Goal: Information Seeking & Learning: Find specific fact

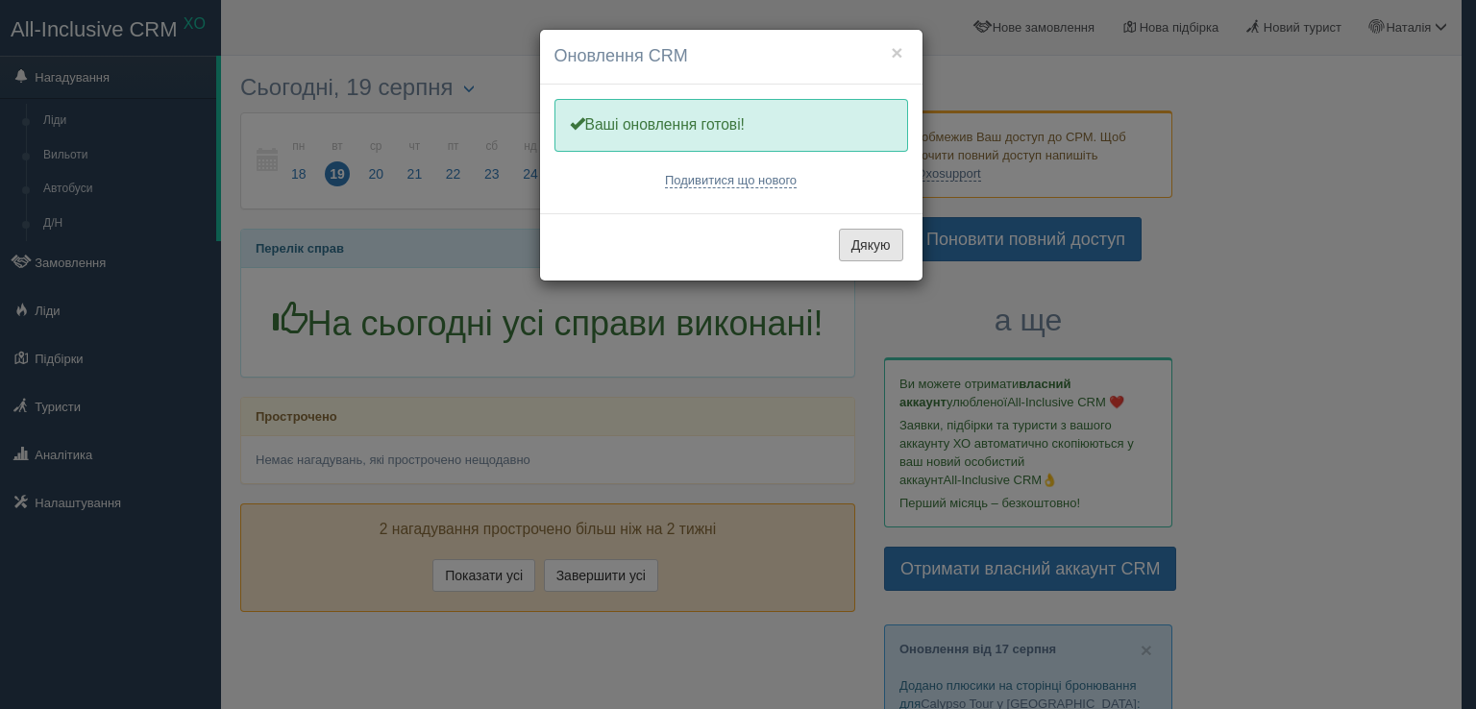
click at [857, 251] on button "Дякую" at bounding box center [871, 245] width 64 height 33
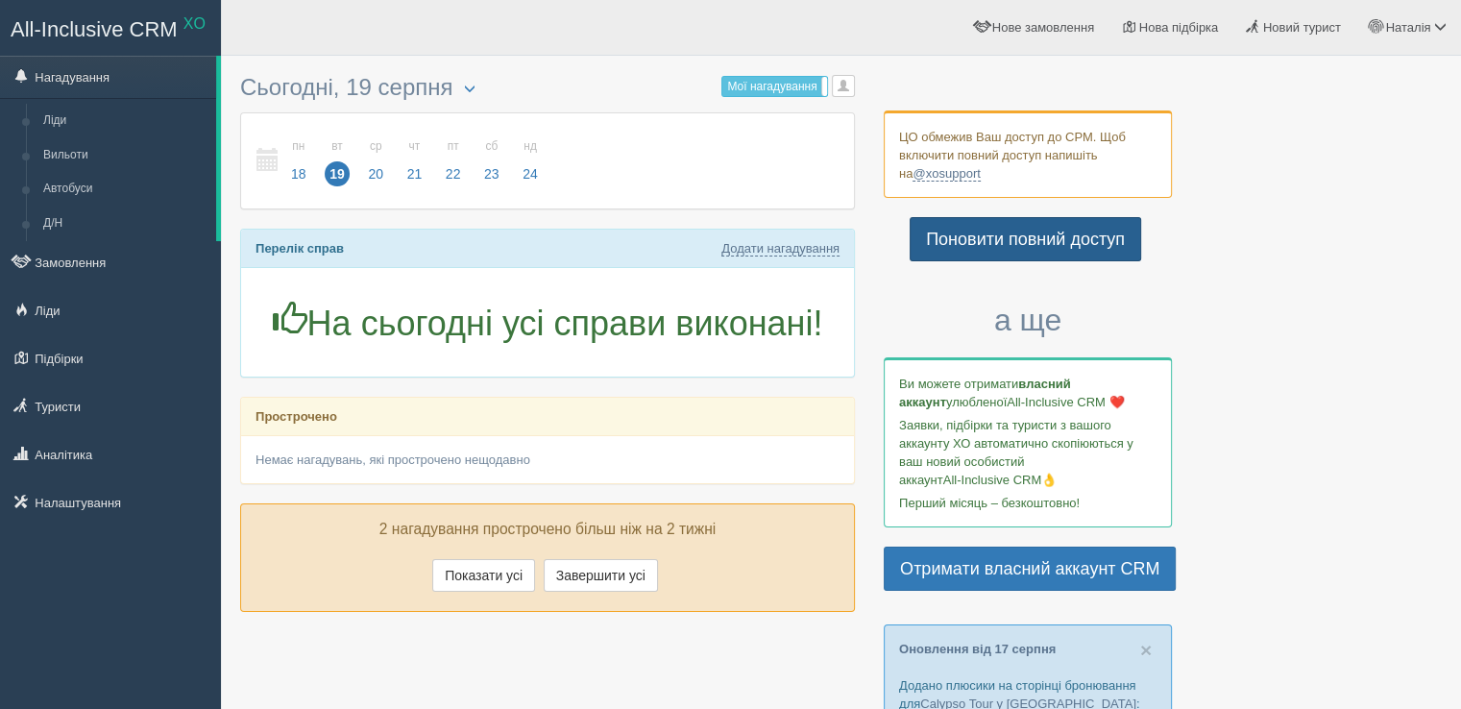
click at [1030, 243] on link "Поновити повний доступ" at bounding box center [1026, 239] width 232 height 44
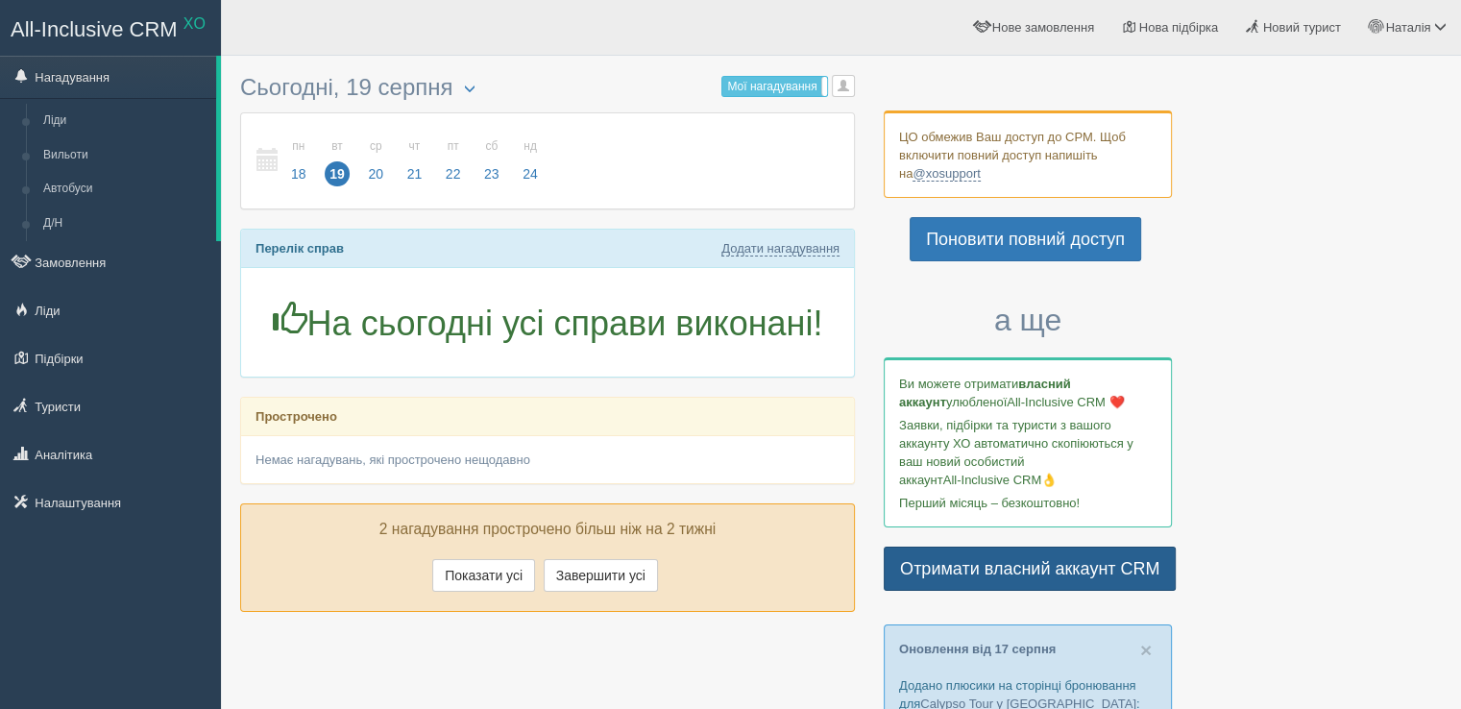
click at [1014, 563] on link "Отримати власний аккаунт CRM" at bounding box center [1030, 569] width 292 height 44
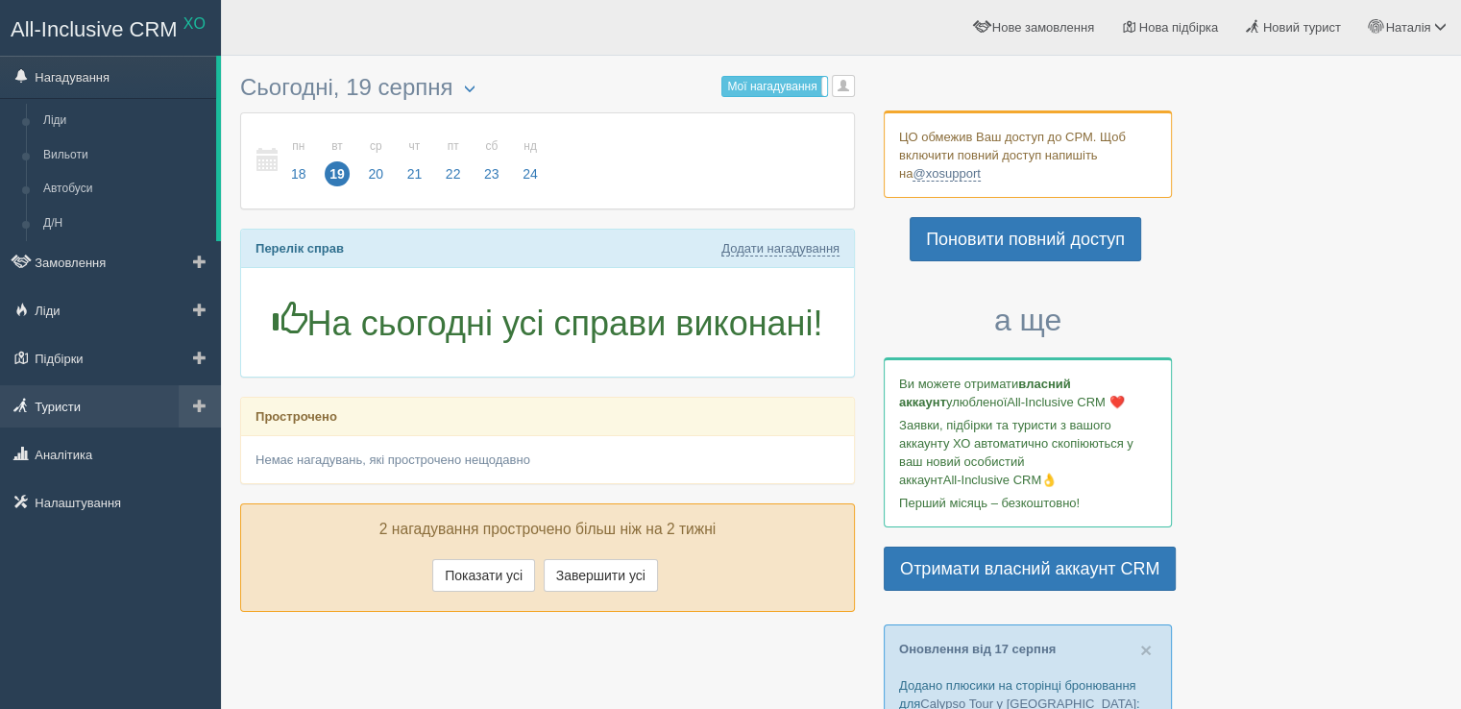
click at [55, 402] on link "Туристи" at bounding box center [110, 406] width 221 height 42
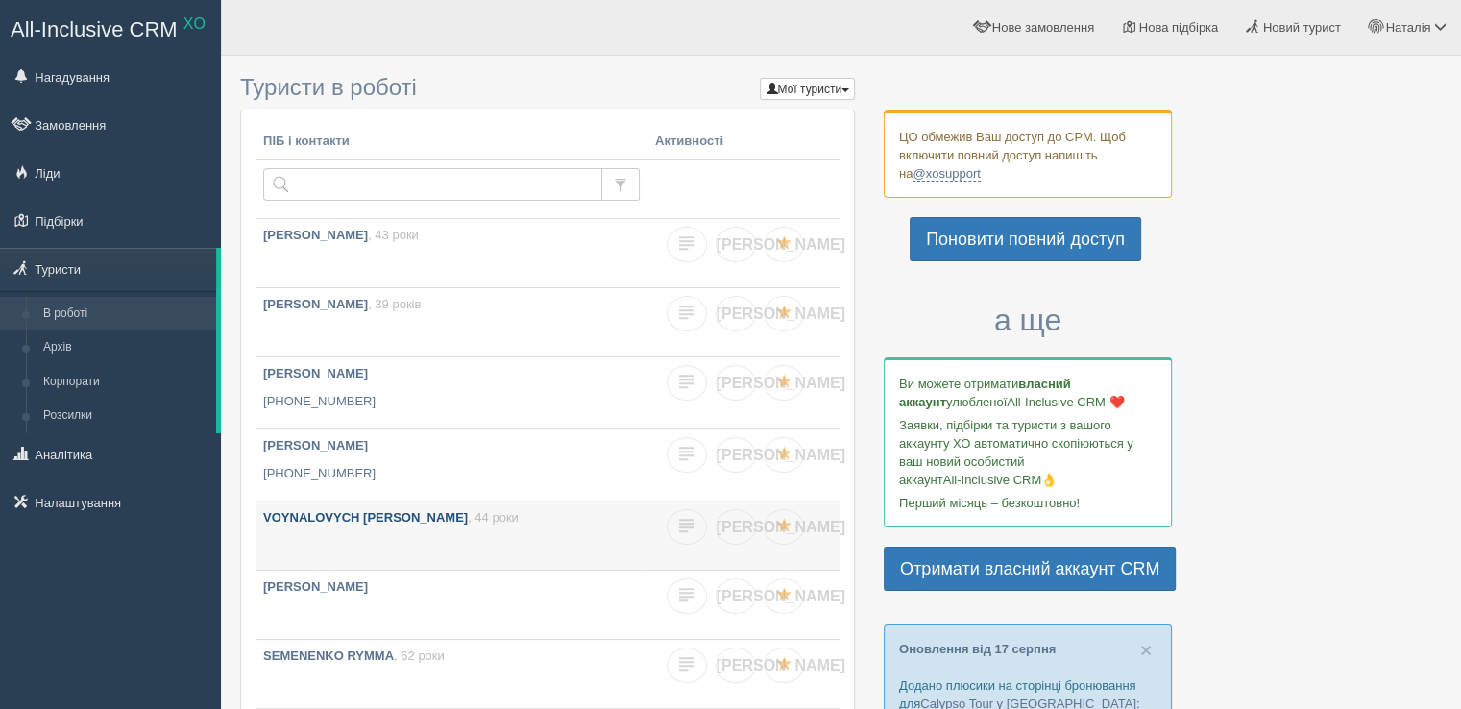
click at [325, 512] on b "VOYNALOVYCH YULIYA" at bounding box center [365, 517] width 205 height 14
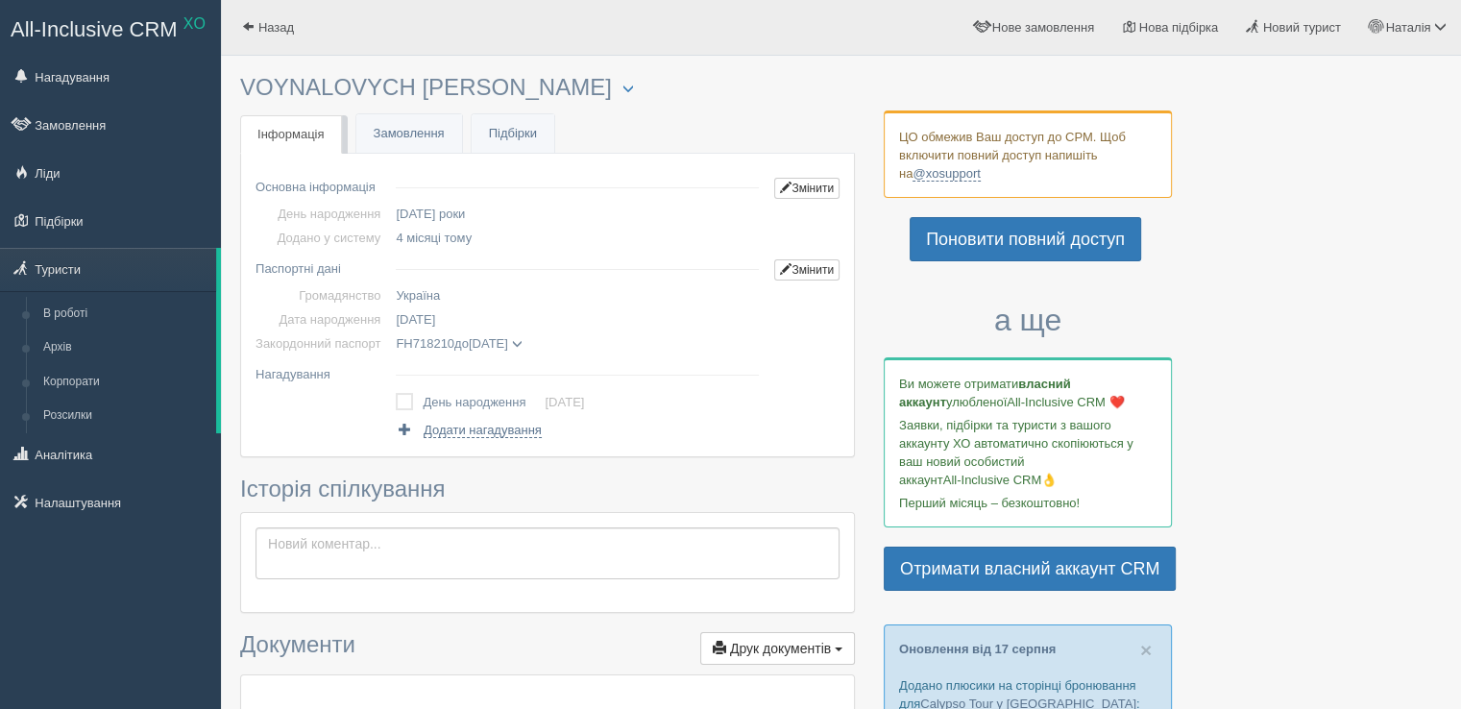
click at [522, 340] on span at bounding box center [516, 344] width 11 height 11
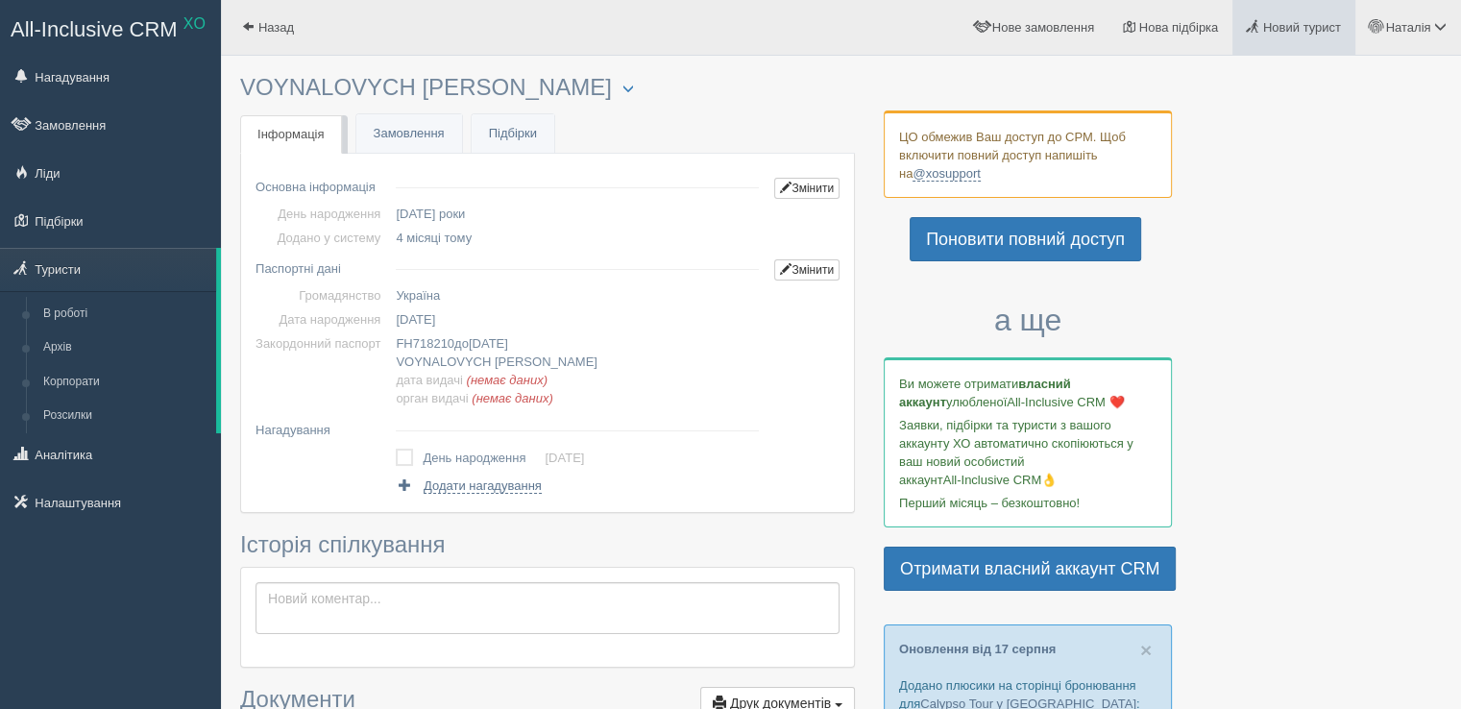
click at [1295, 27] on span "Новий турист" at bounding box center [1302, 27] width 78 height 14
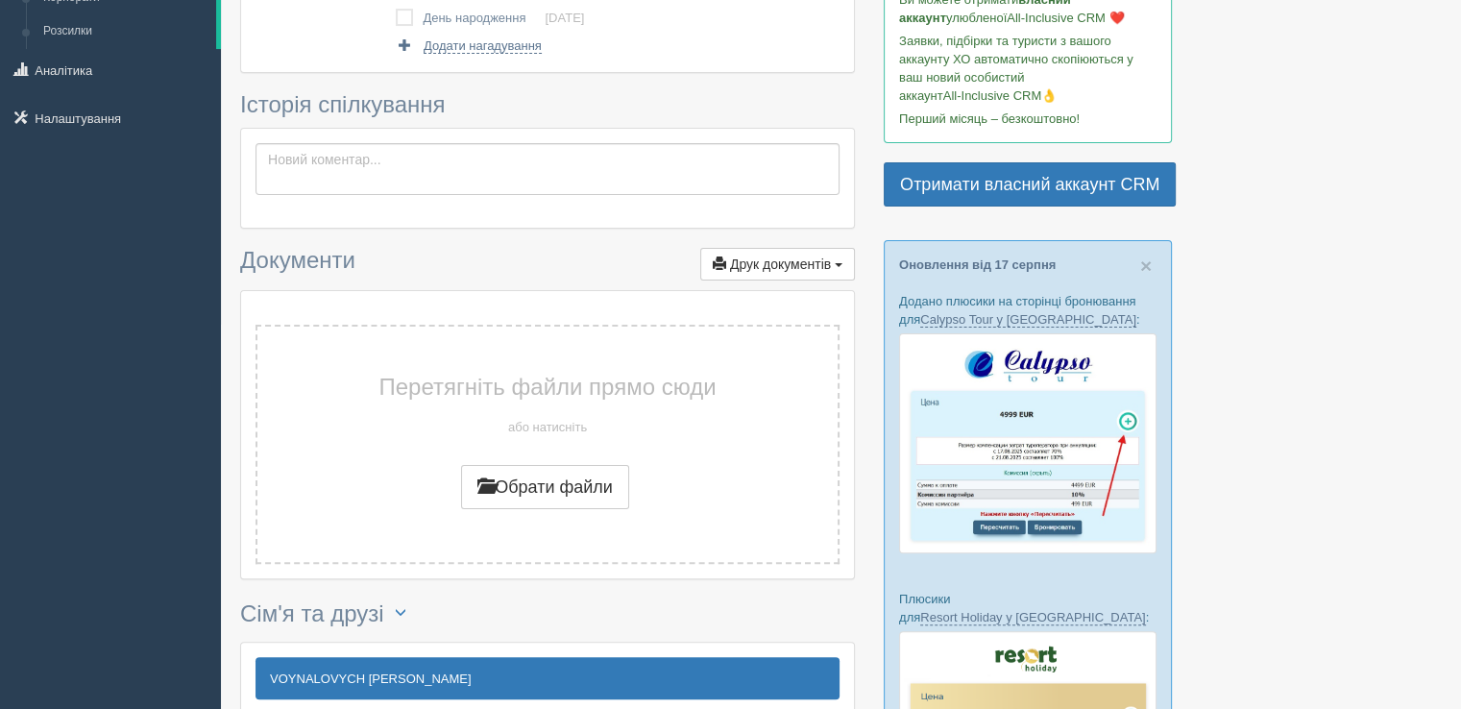
scroll to position [288, 0]
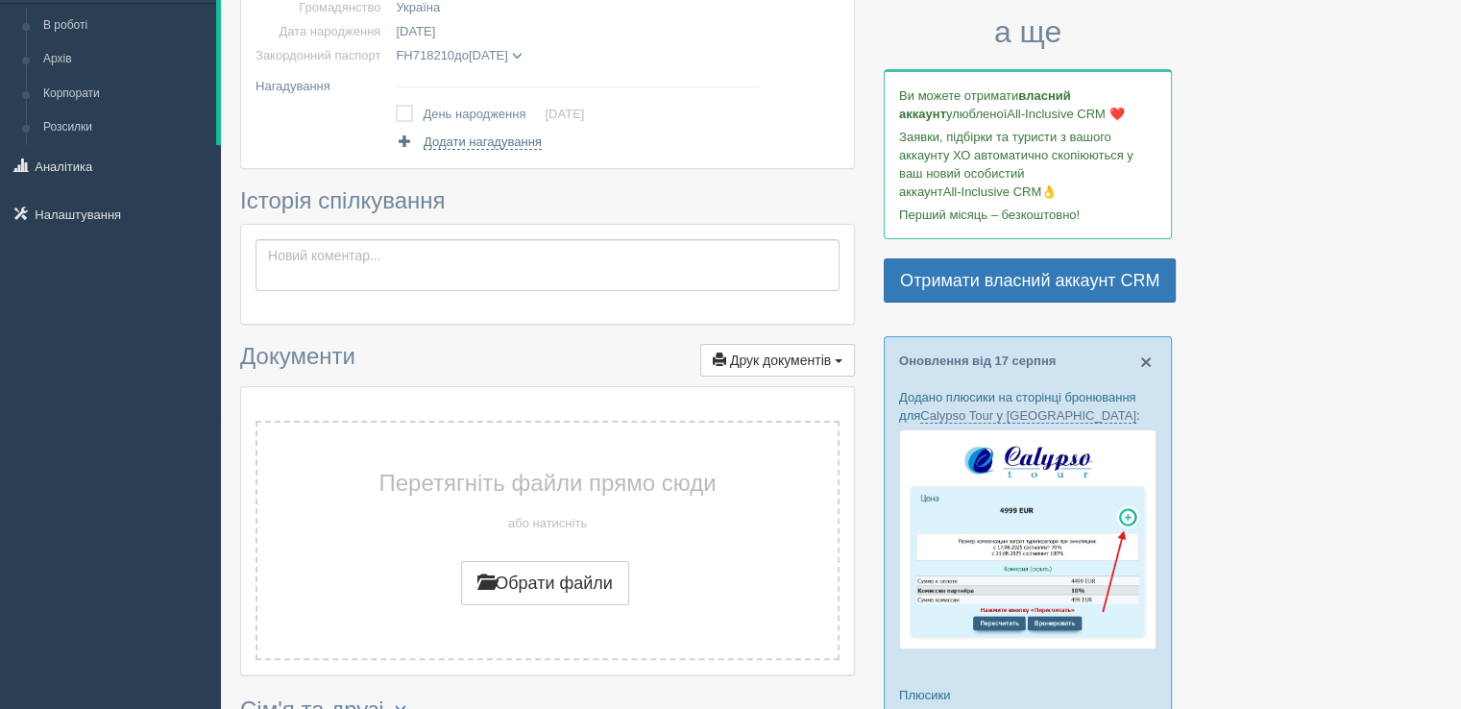
click at [1148, 356] on span "×" at bounding box center [1146, 362] width 12 height 22
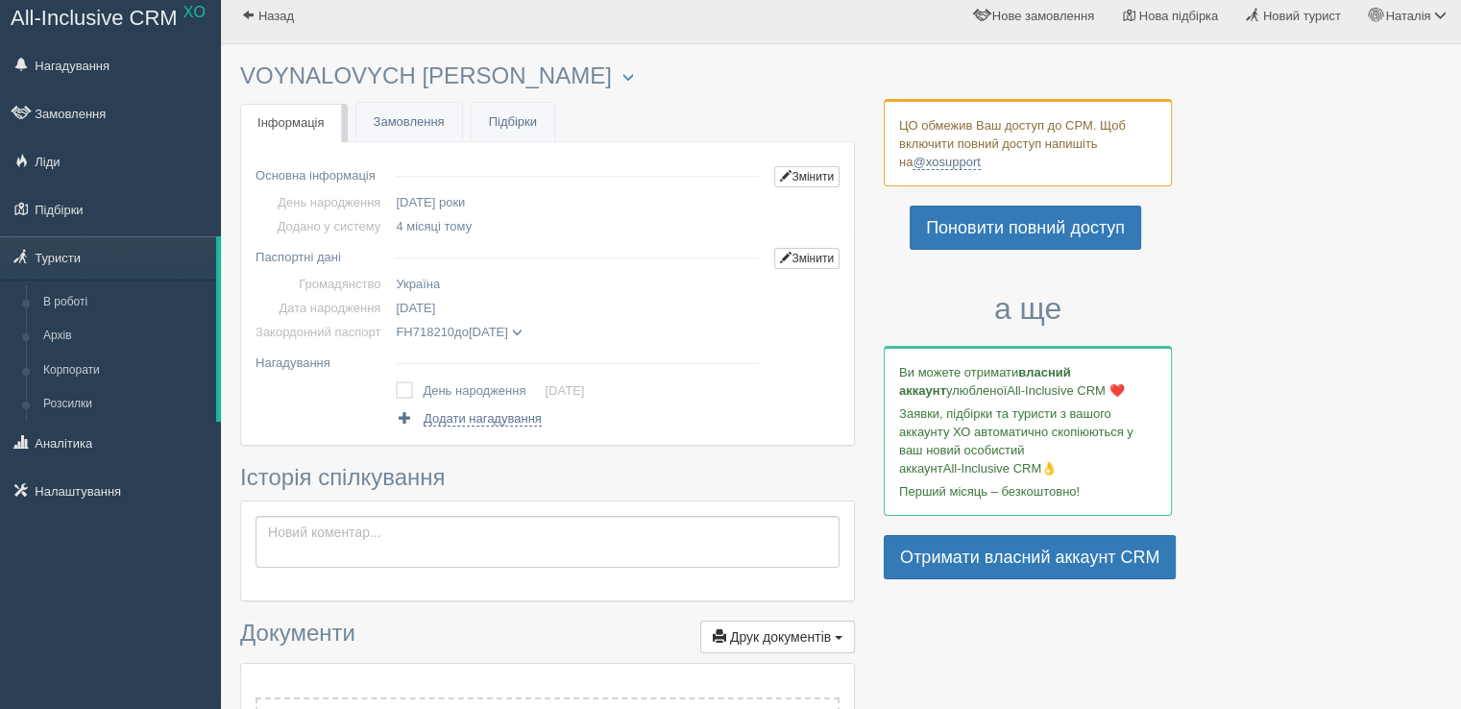
scroll to position [0, 0]
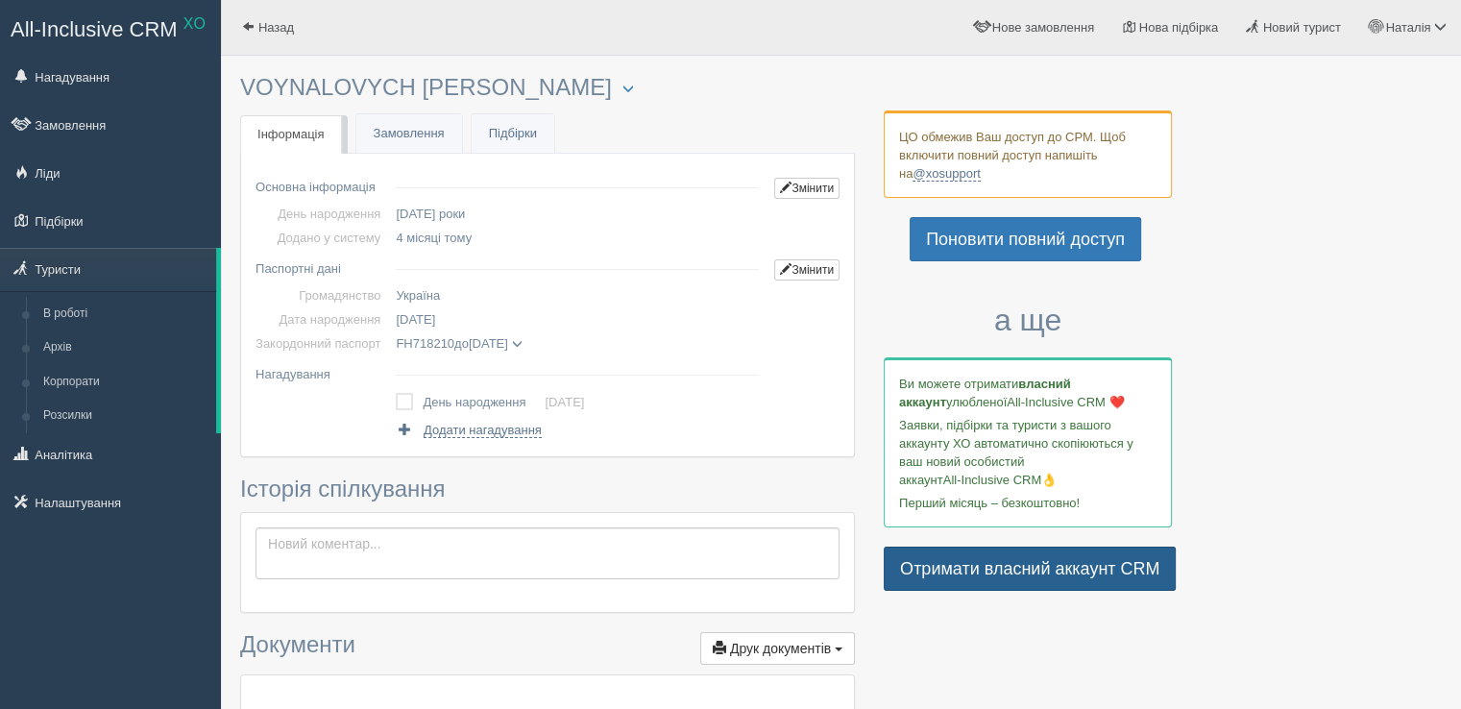
click at [983, 577] on link "Отримати власний аккаунт CRM" at bounding box center [1030, 569] width 292 height 44
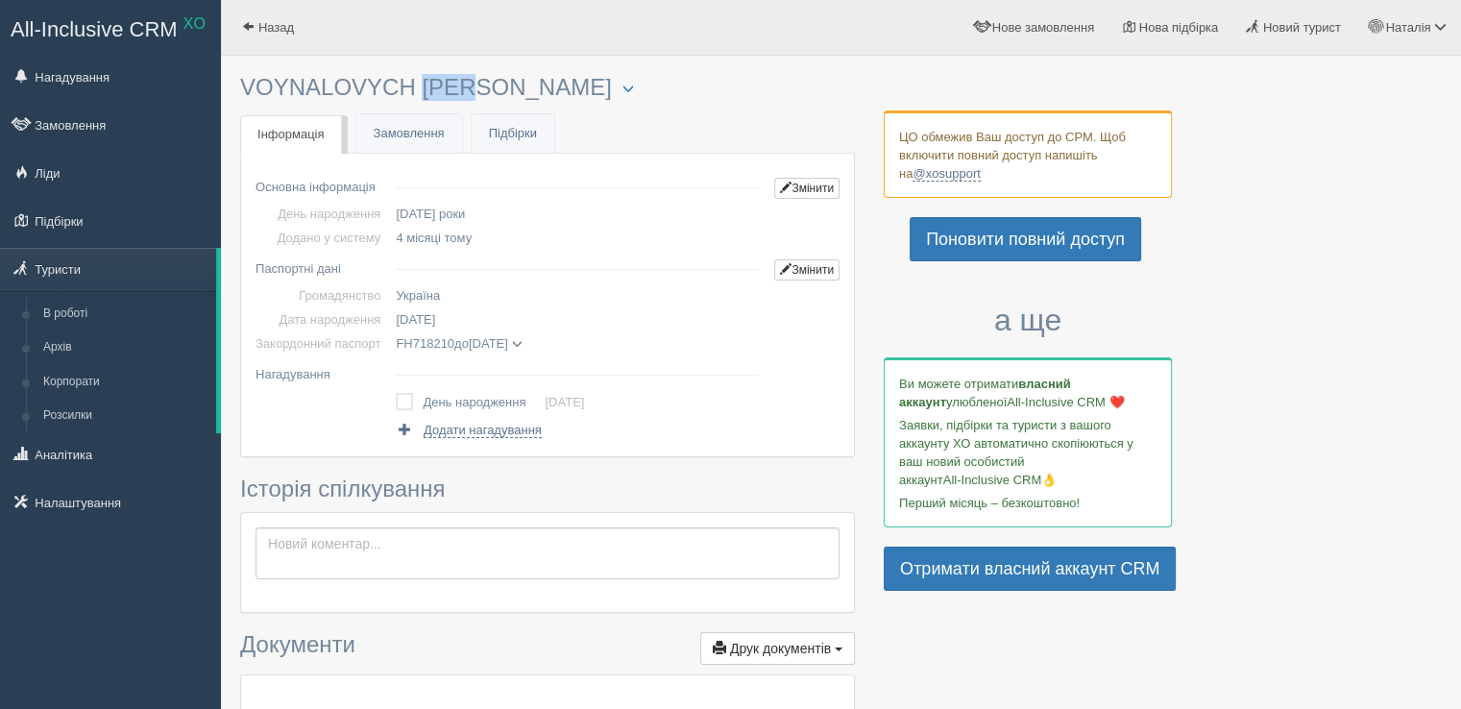
drag, startPoint x: 409, startPoint y: 89, endPoint x: 347, endPoint y: 90, distance: 62.5
click at [347, 90] on h3 "VOYNALOVYCH YULIYA Менеджер: Наталія Відправити до архіву Взяти в роботу Об'єдн…" at bounding box center [547, 88] width 615 height 26
drag, startPoint x: 242, startPoint y: 86, endPoint x: 415, endPoint y: 82, distance: 173.0
click at [415, 82] on h3 "VOYNALOVYCH YULIYA Менеджер: Наталія Відправити до архіву Взяти в роботу Об'єдн…" at bounding box center [547, 88] width 615 height 26
copy h3 "VOYNALOVYCH"
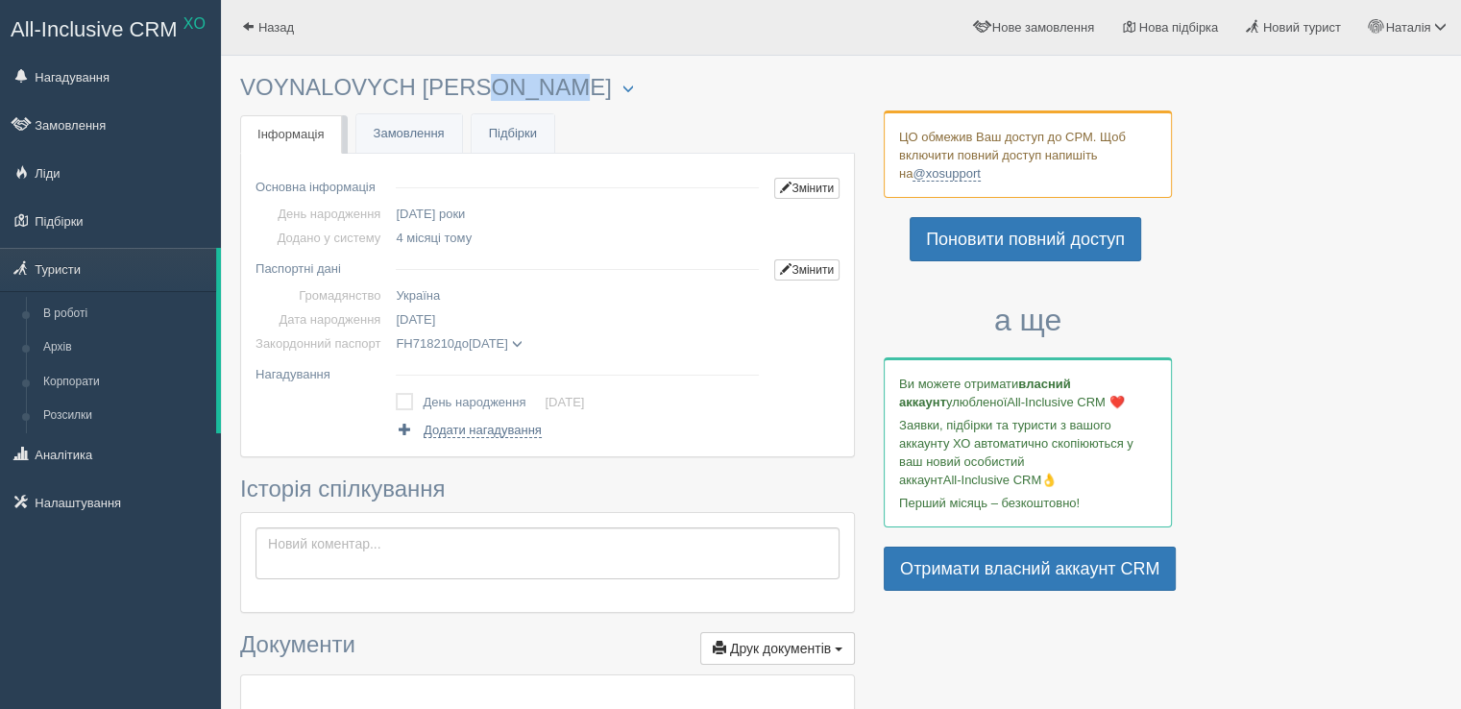
drag, startPoint x: 427, startPoint y: 87, endPoint x: 497, endPoint y: 79, distance: 70.7
click at [497, 79] on h3 "VOYNALOVYCH YULIYA Менеджер: Наталія Відправити до архіву Взяти в роботу Об'єдн…" at bounding box center [547, 88] width 615 height 26
copy h3 "YULIYA"
copy span "06.12.1980"
click at [249, 26] on span at bounding box center [248, 26] width 12 height 12
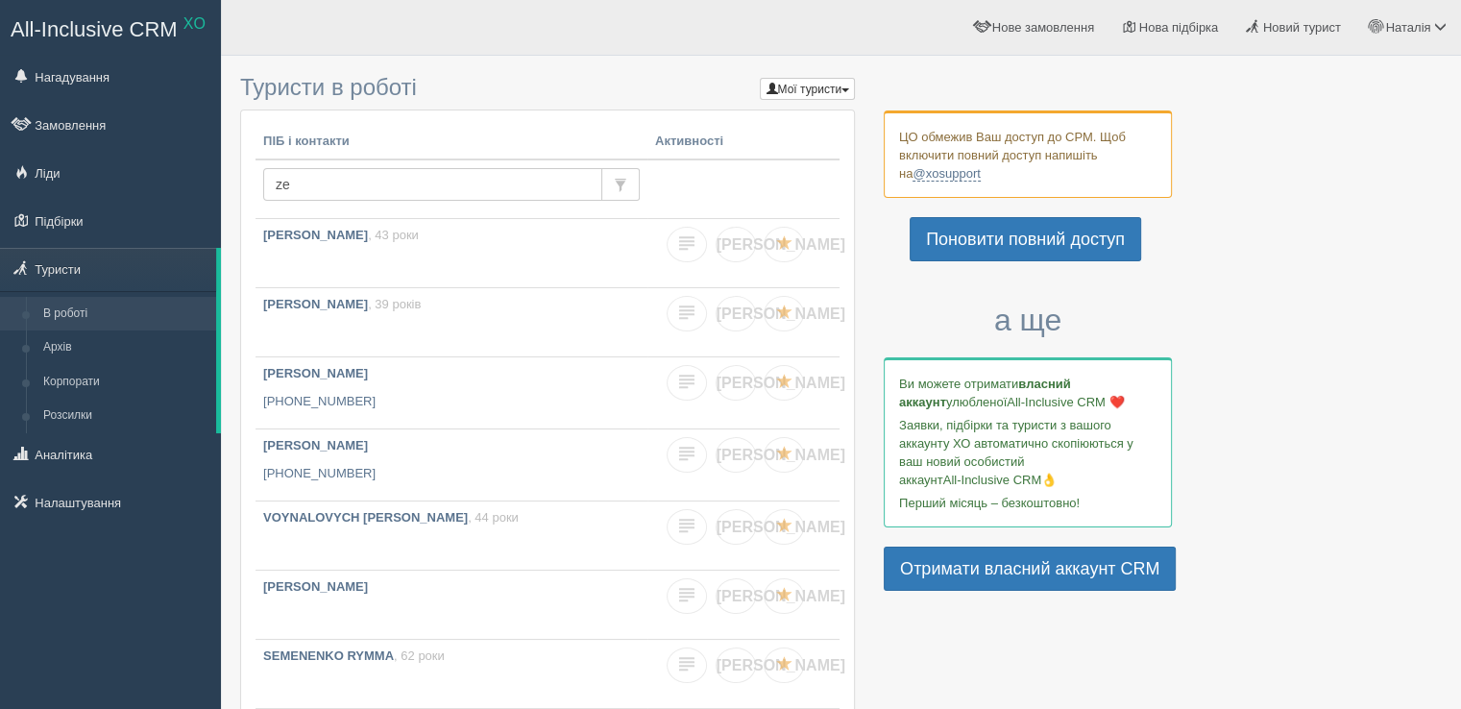
type input "zel"
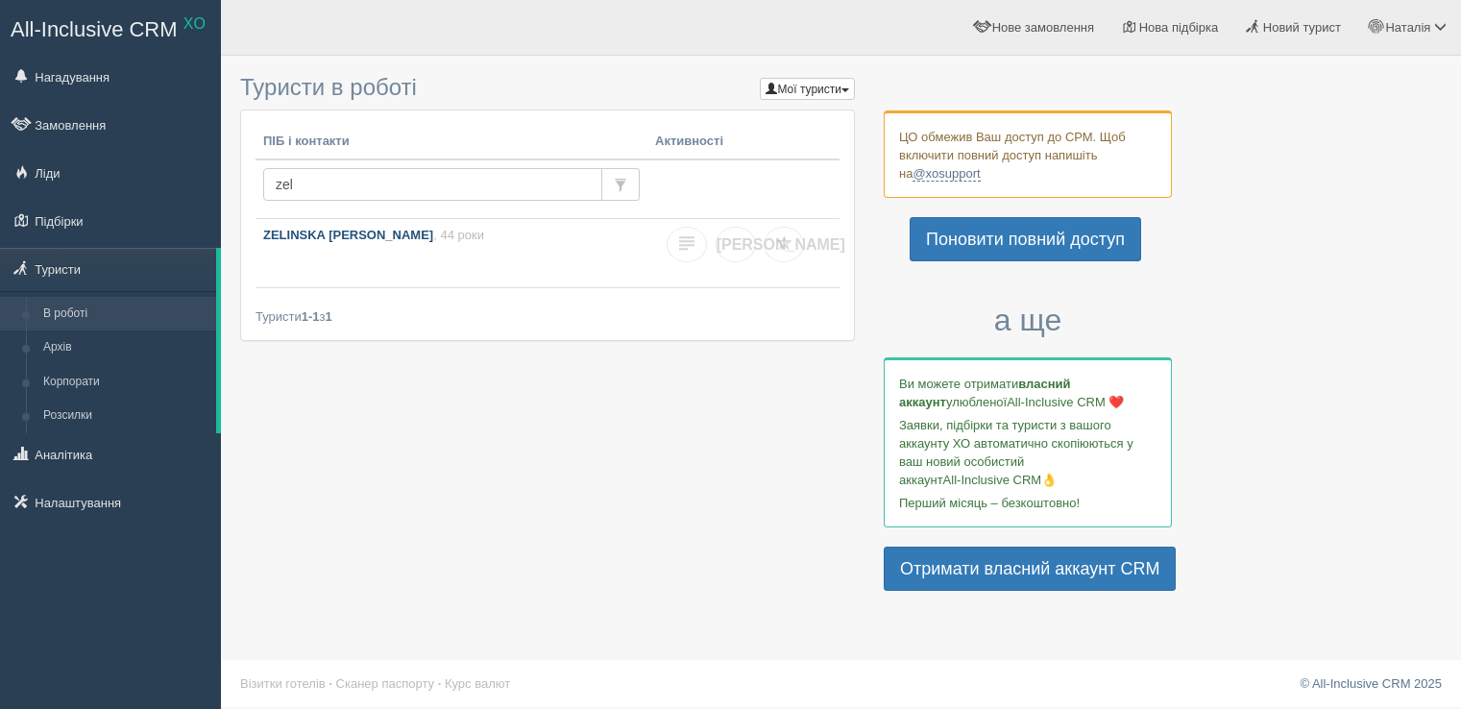
click at [319, 248] on link "ZELINSKA NINA , 44 роки" at bounding box center [452, 253] width 392 height 68
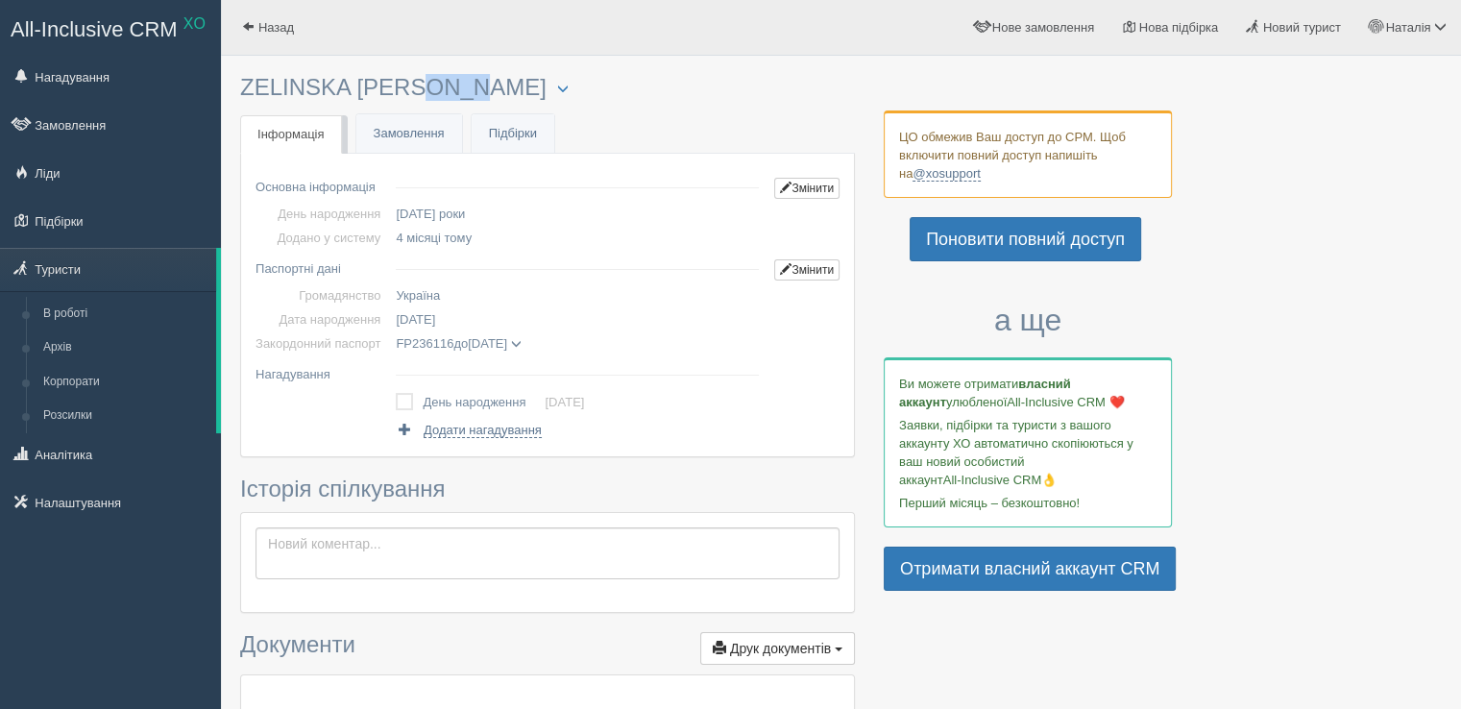
drag, startPoint x: 362, startPoint y: 86, endPoint x: 411, endPoint y: 89, distance: 49.1
click at [411, 89] on h3 "ZELINSKA [PERSON_NAME] Менеджер: [PERSON_NAME] Відправити до архіву Взяти в роб…" at bounding box center [547, 88] width 615 height 26
copy h3 "[PERSON_NAME]"
drag, startPoint x: 241, startPoint y: 85, endPoint x: 349, endPoint y: 79, distance: 107.8
click at [349, 79] on h3 "ZELINSKA [PERSON_NAME] Менеджер: [PERSON_NAME] Відправити до архіву Взяти в роб…" at bounding box center [547, 88] width 615 height 26
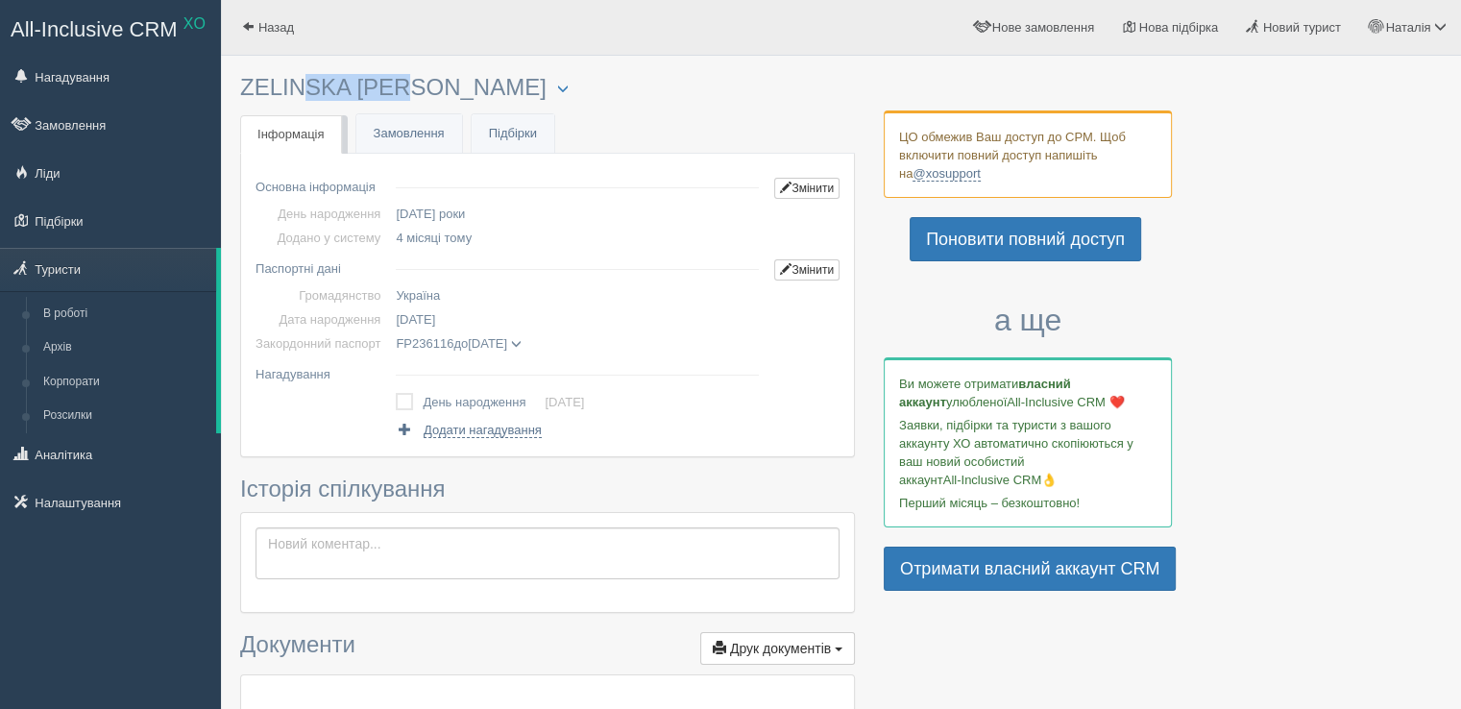
copy h3 "ZELINSKA"
